Goal: Information Seeking & Learning: Learn about a topic

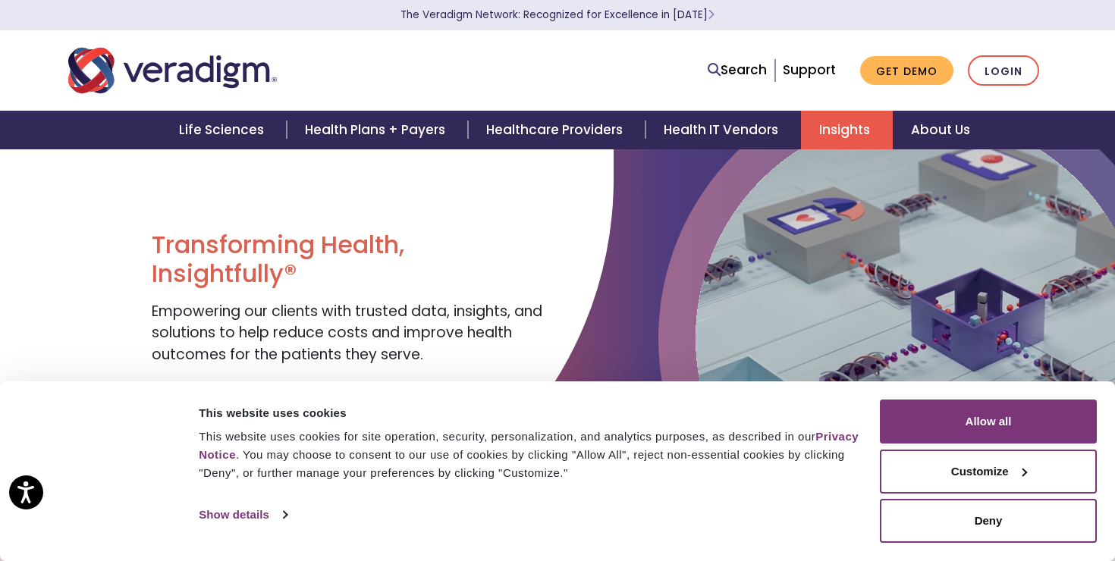
click at [843, 131] on link "Insights" at bounding box center [847, 130] width 92 height 39
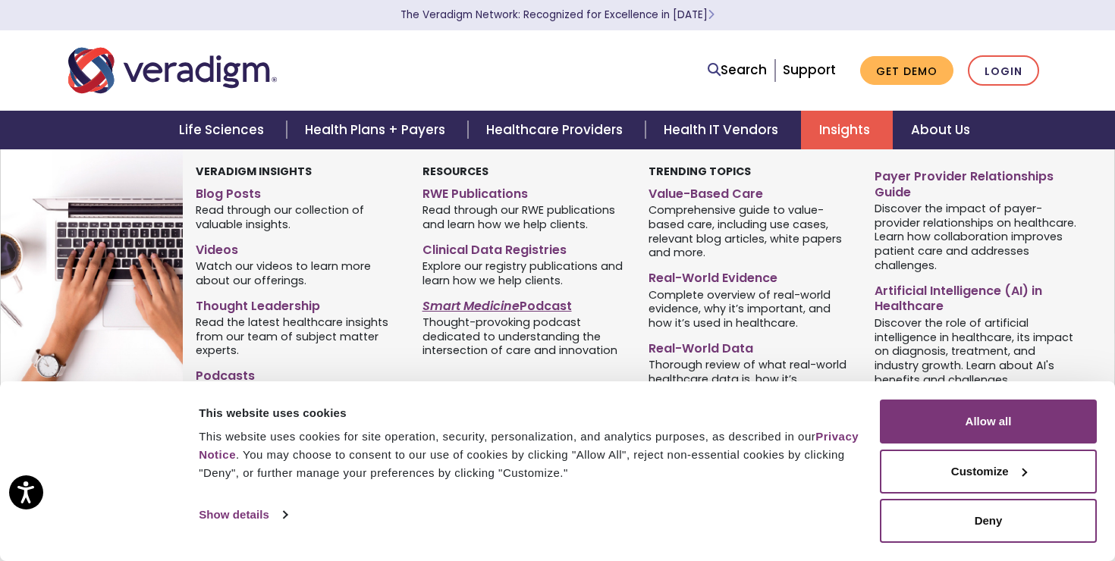
click at [493, 306] on em "Smart Medicine" at bounding box center [470, 305] width 97 height 17
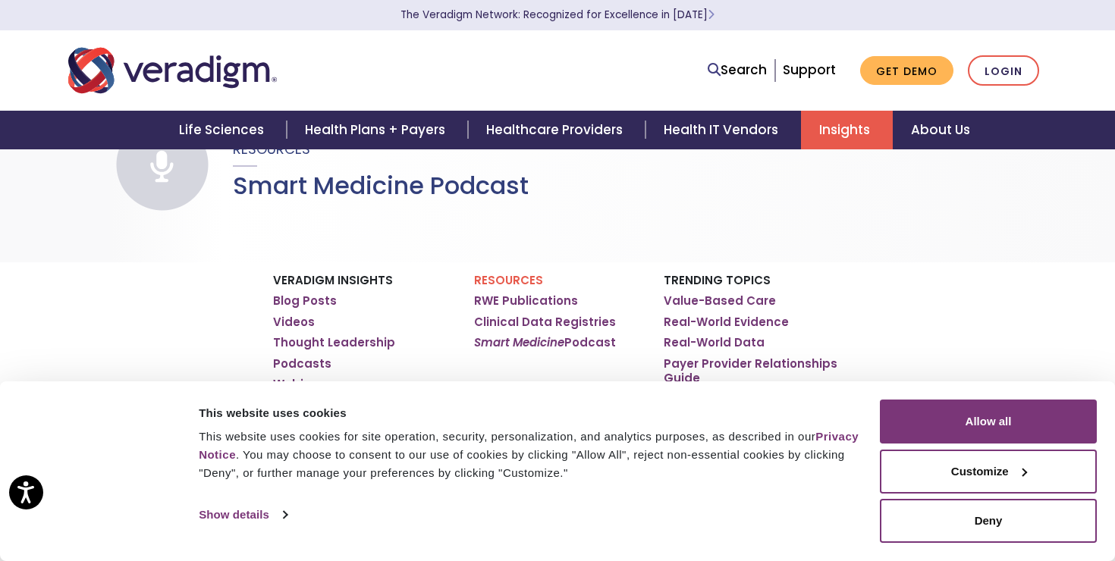
scroll to position [87, 0]
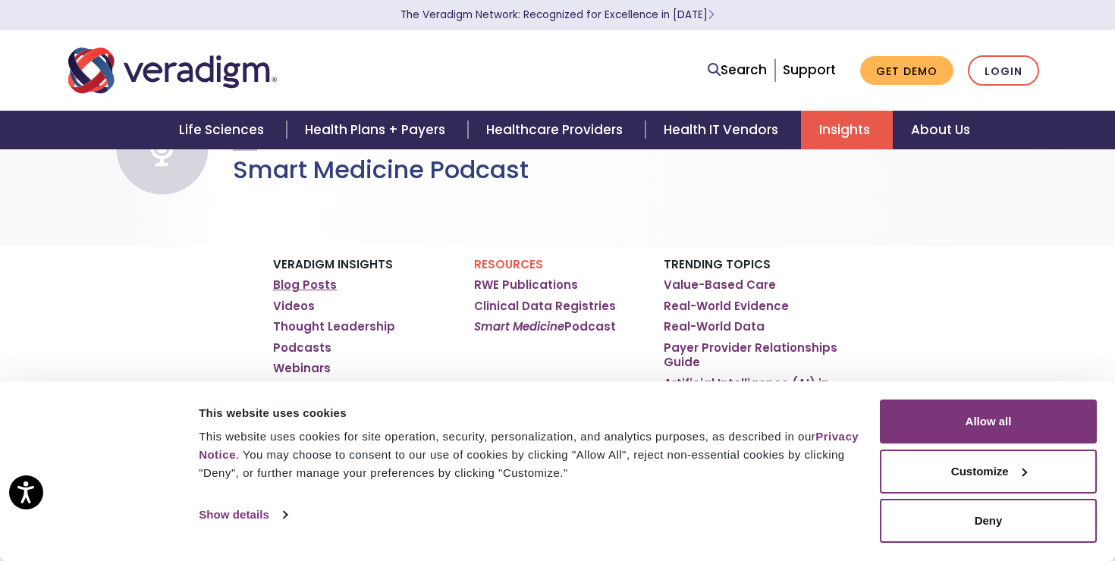
click at [326, 282] on link "Blog Posts" at bounding box center [305, 285] width 64 height 15
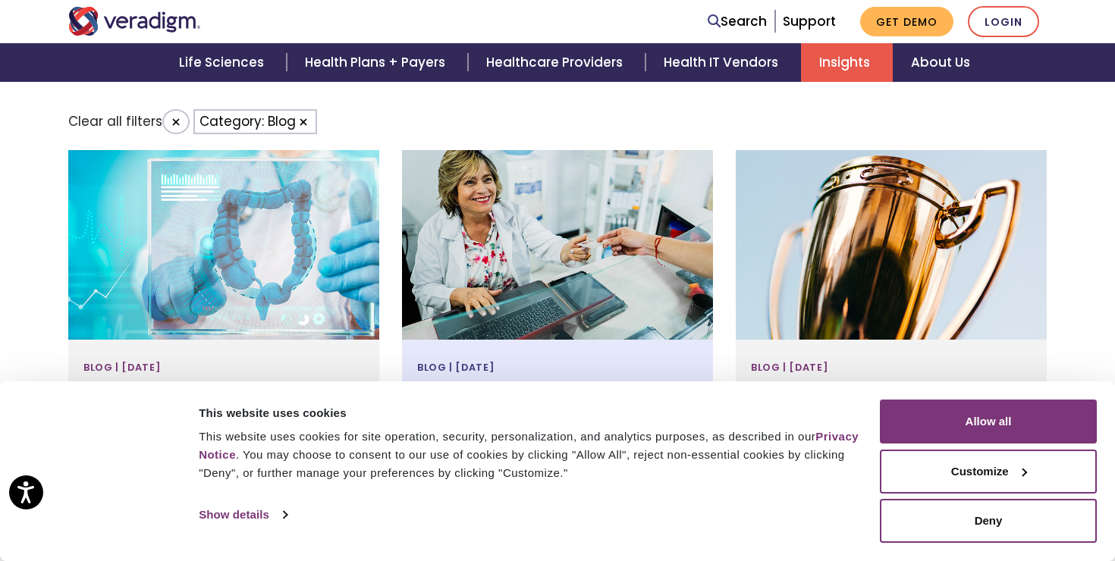
scroll to position [577, 0]
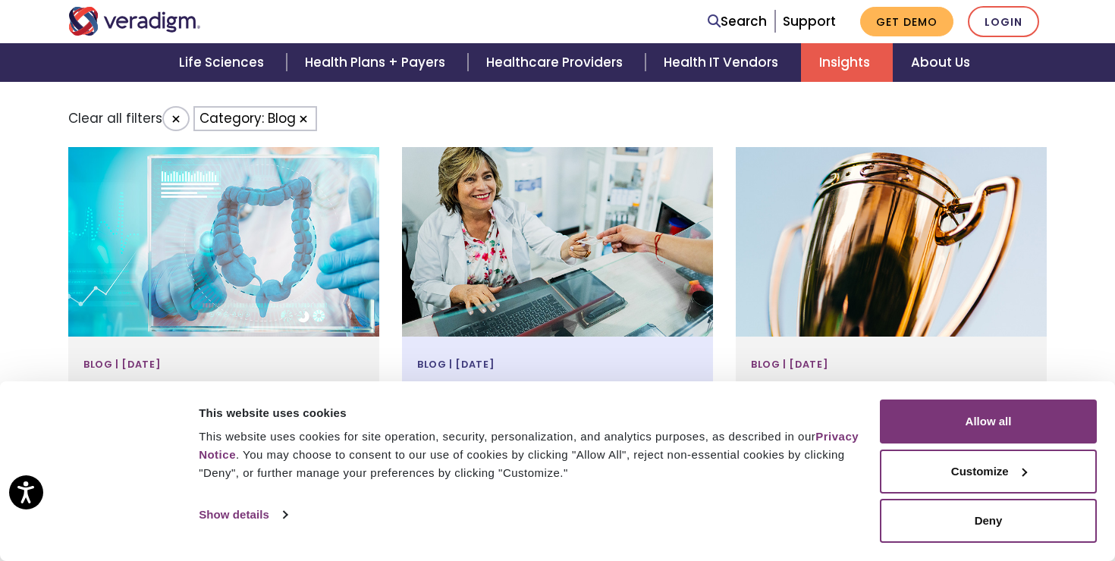
click at [519, 283] on div at bounding box center [557, 242] width 311 height 190
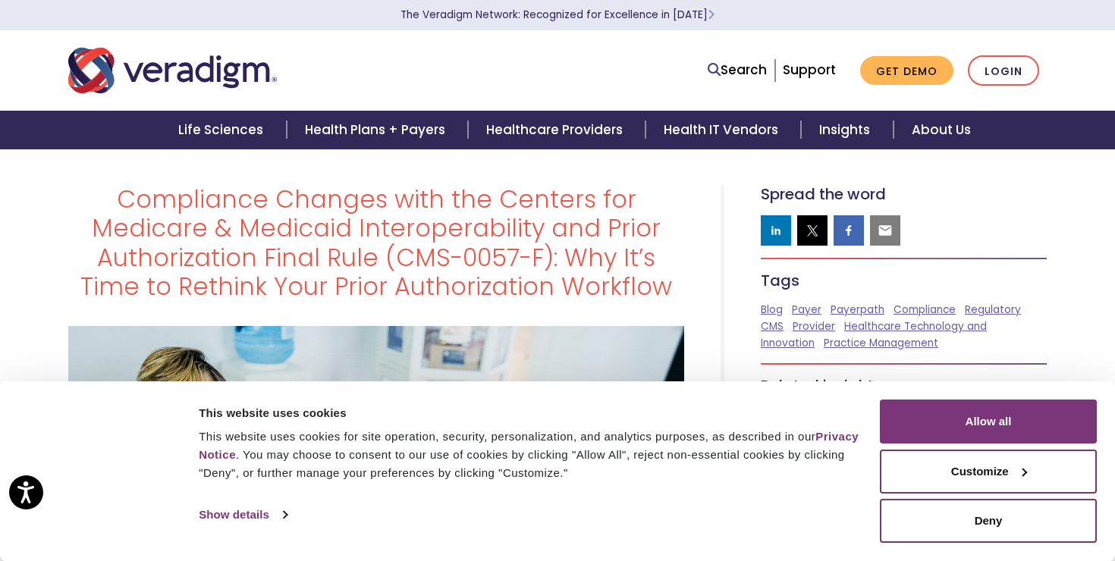
click at [601, 58] on div "Search Support Get Demo Login" at bounding box center [766, 70] width 584 height 31
